Goal: Task Accomplishment & Management: Manage account settings

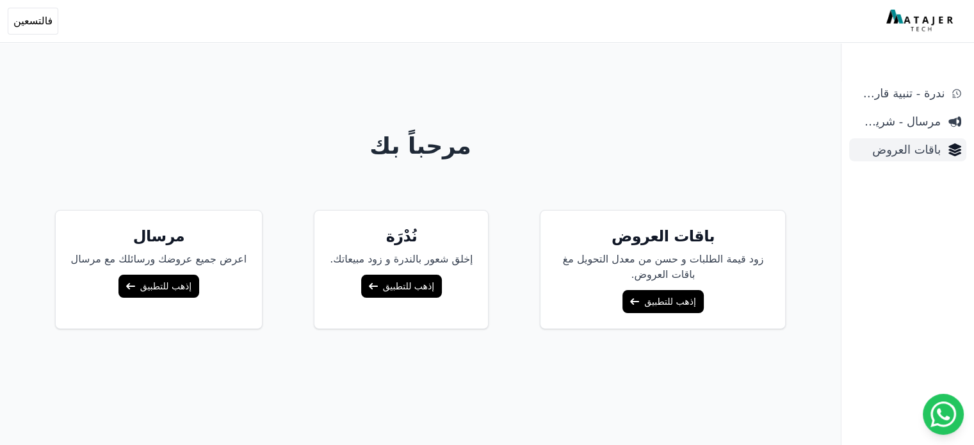
click at [878, 148] on span "باقات العروض" at bounding box center [897, 150] width 86 height 18
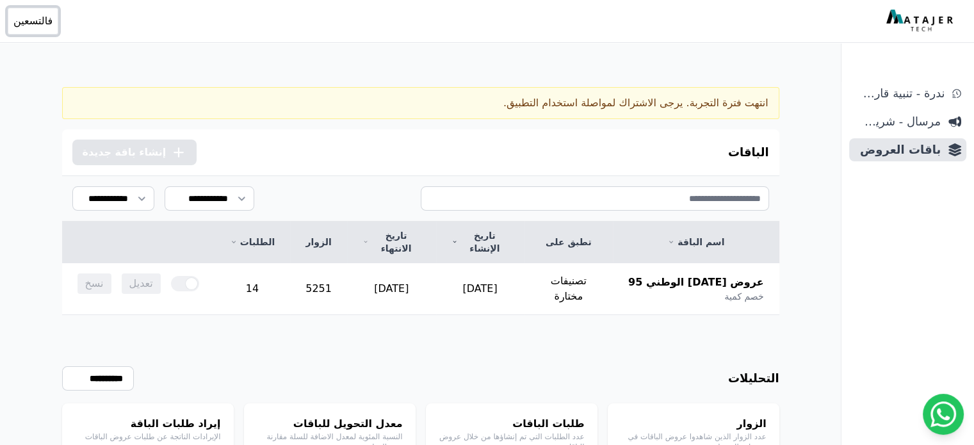
click at [33, 20] on span "فالتسعين" at bounding box center [32, 20] width 39 height 15
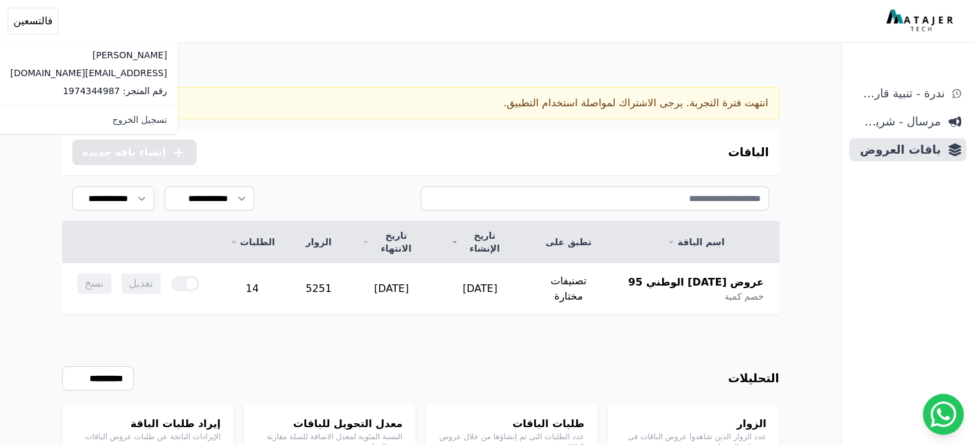
click at [49, 72] on p "[EMAIL_ADDRESS][DOMAIN_NAME]" at bounding box center [88, 73] width 157 height 13
copy div "[EMAIL_ADDRESS][DOMAIN_NAME]"
click at [226, 33] on div "Open sidebar Open user menu فالتسعين فيصل in90sports@gmail.com رقم المتجر: 1974…" at bounding box center [484, 21] width 953 height 27
